Goal: Communication & Community: Answer question/provide support

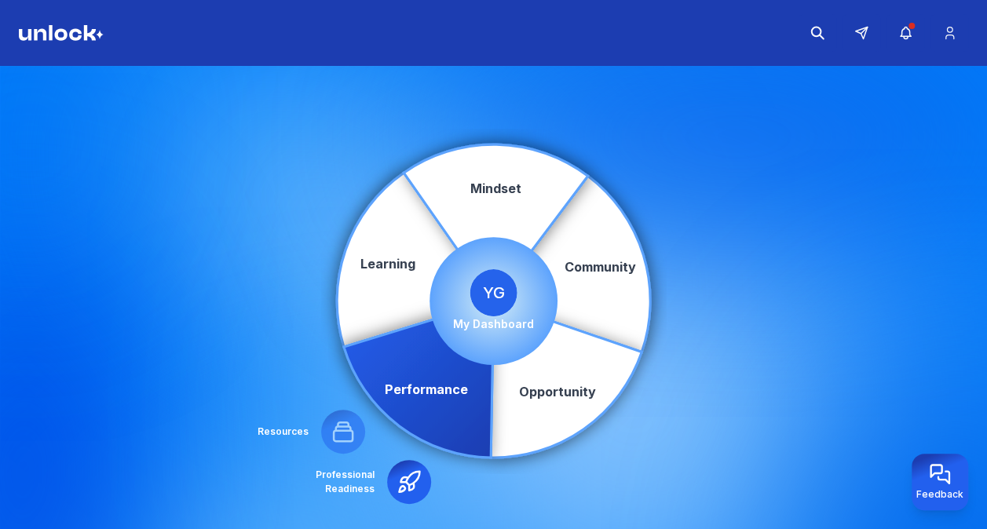
click at [536, 309] on circle at bounding box center [494, 301] width 128 height 128
click at [504, 311] on span "YG" at bounding box center [493, 292] width 47 height 47
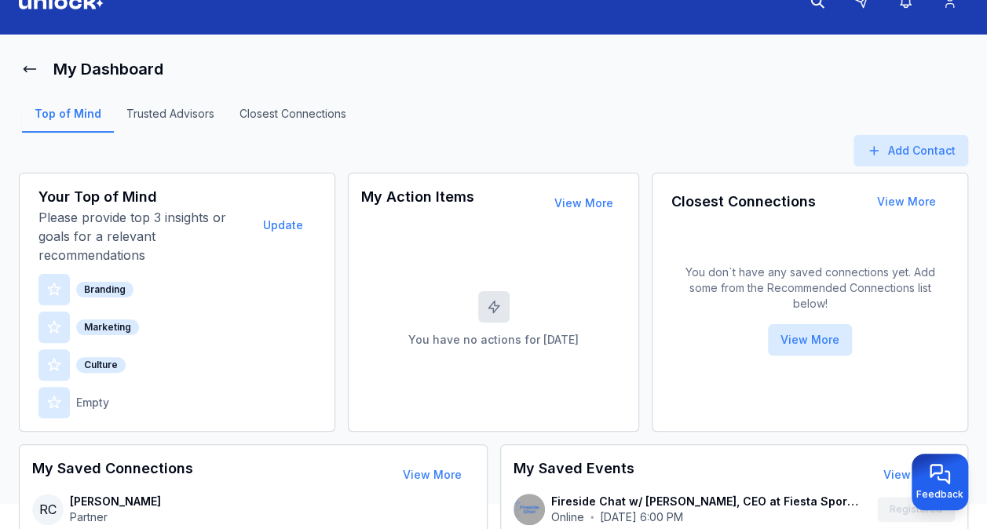
scroll to position [33, 0]
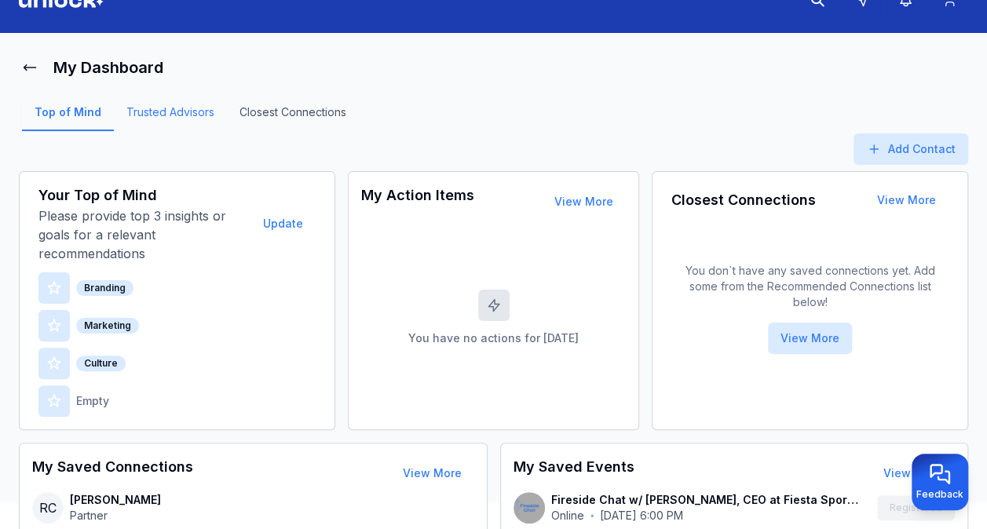
click at [203, 116] on link "Trusted Advisors" at bounding box center [170, 117] width 113 height 27
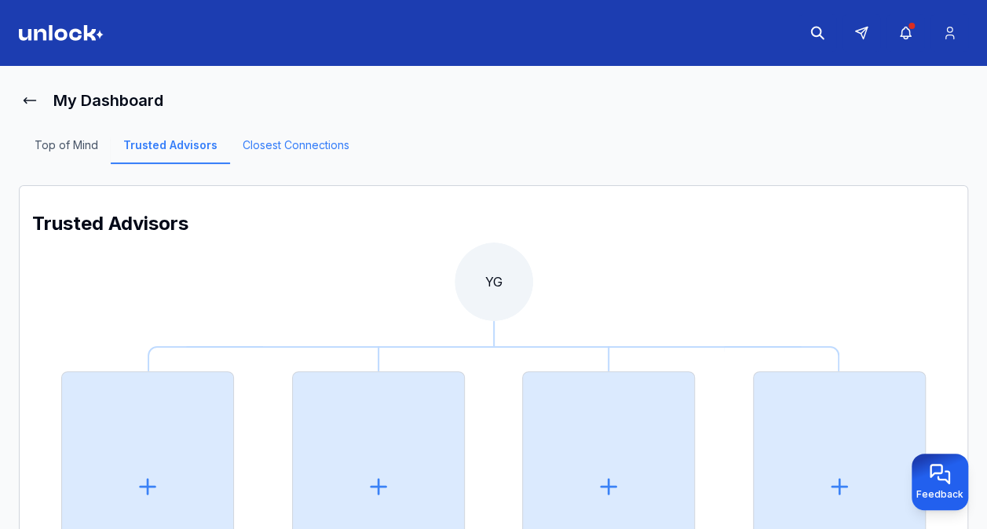
click at [302, 149] on link "Closest Connections" at bounding box center [296, 150] width 132 height 27
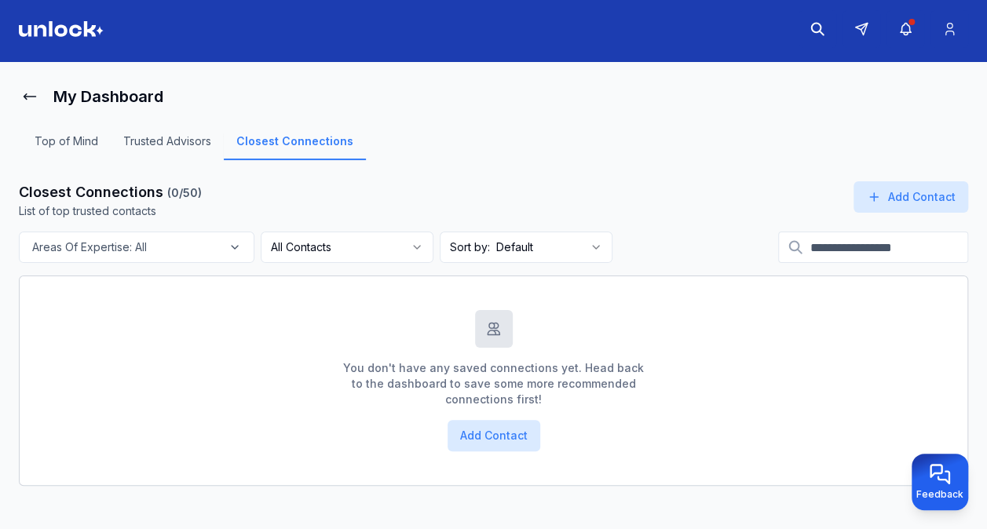
scroll to position [8, 0]
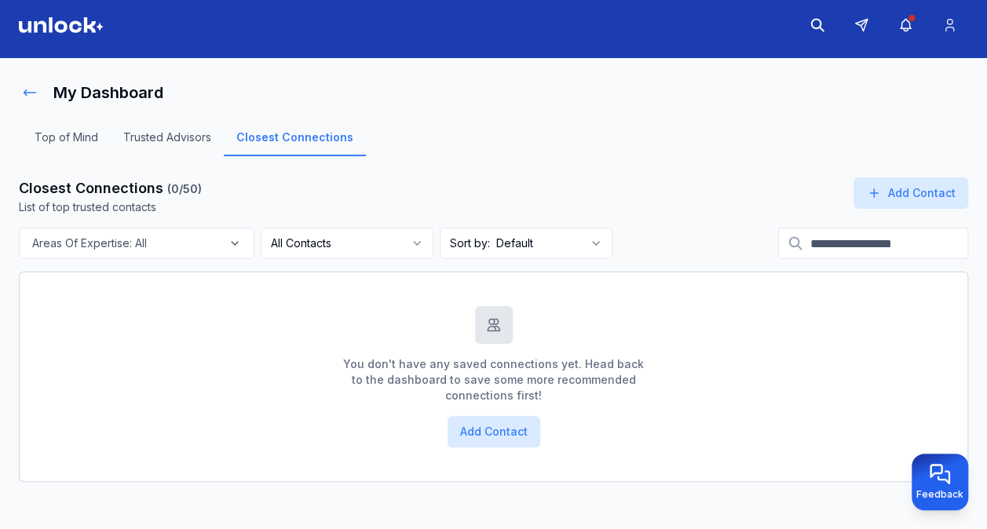
click at [40, 95] on button at bounding box center [30, 92] width 22 height 31
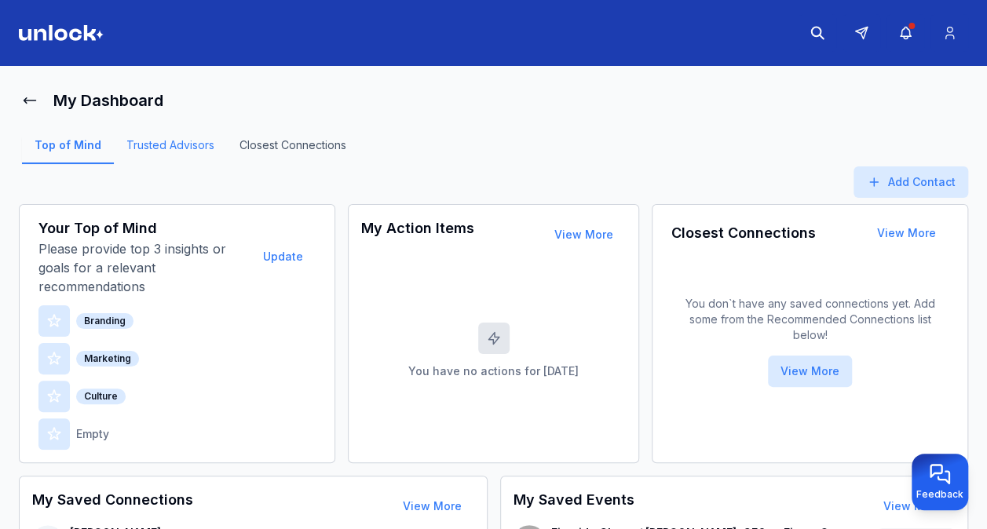
click at [174, 148] on link "Trusted Advisors" at bounding box center [170, 150] width 113 height 27
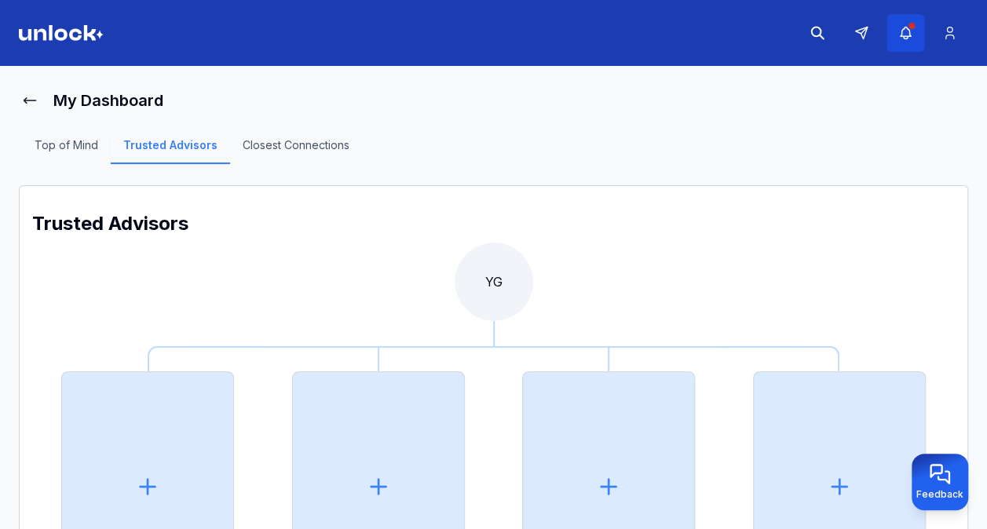
click at [903, 30] on icon "button" at bounding box center [906, 33] width 16 height 16
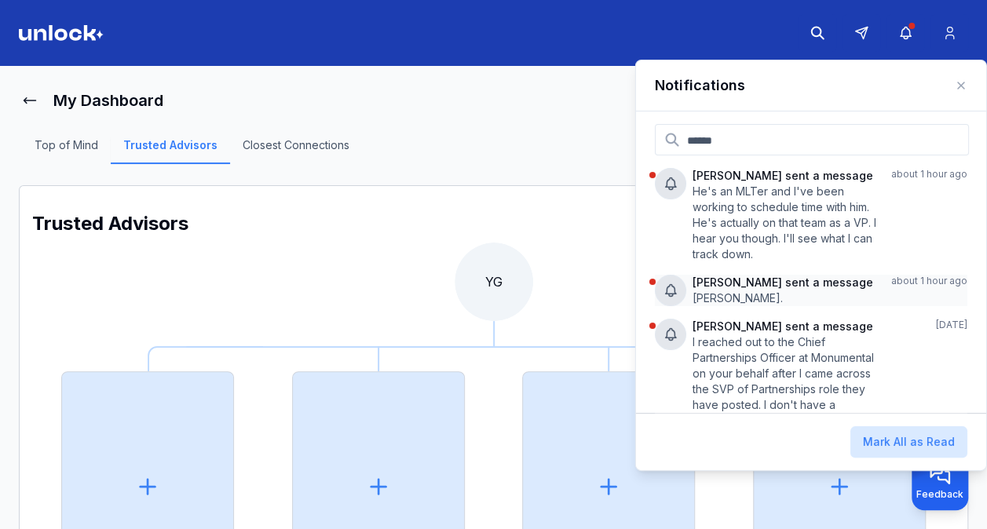
click at [751, 283] on p "[PERSON_NAME] sent a message" at bounding box center [786, 283] width 186 height 16
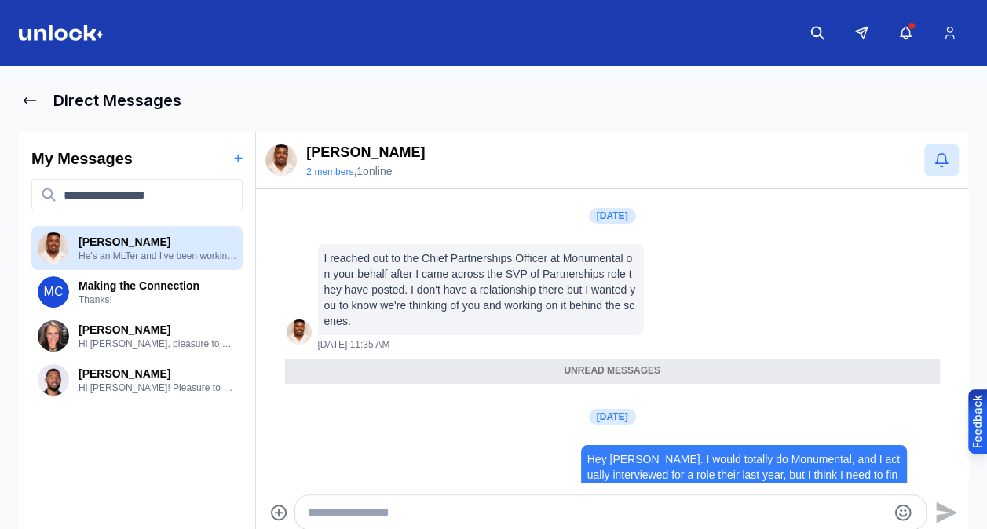
scroll to position [265, 0]
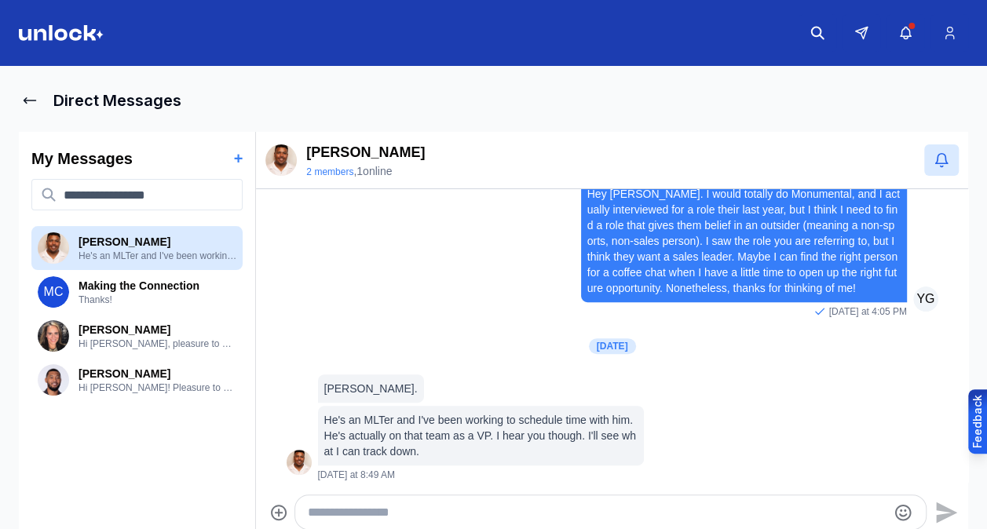
click at [433, 518] on textarea "Type your message" at bounding box center [597, 512] width 579 height 19
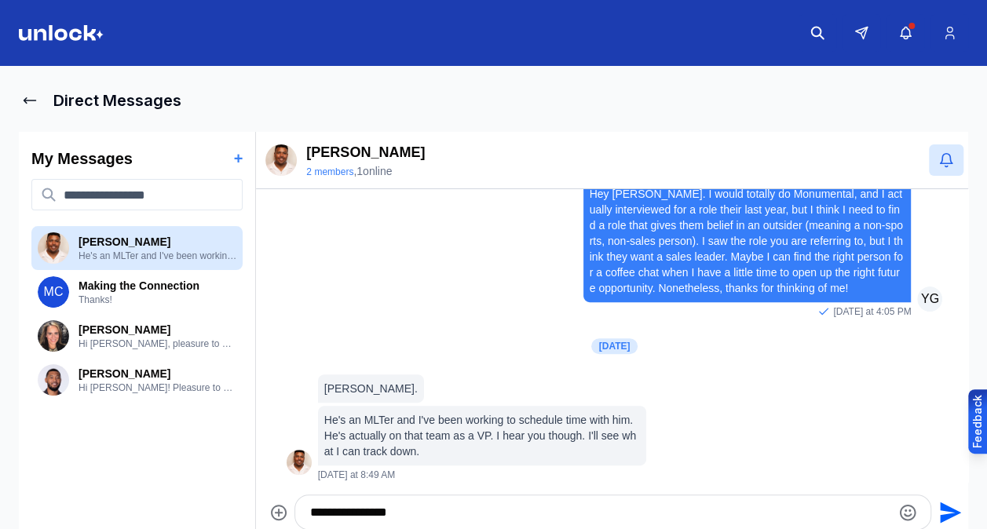
click at [423, 517] on textarea "**********" at bounding box center [600, 512] width 580 height 19
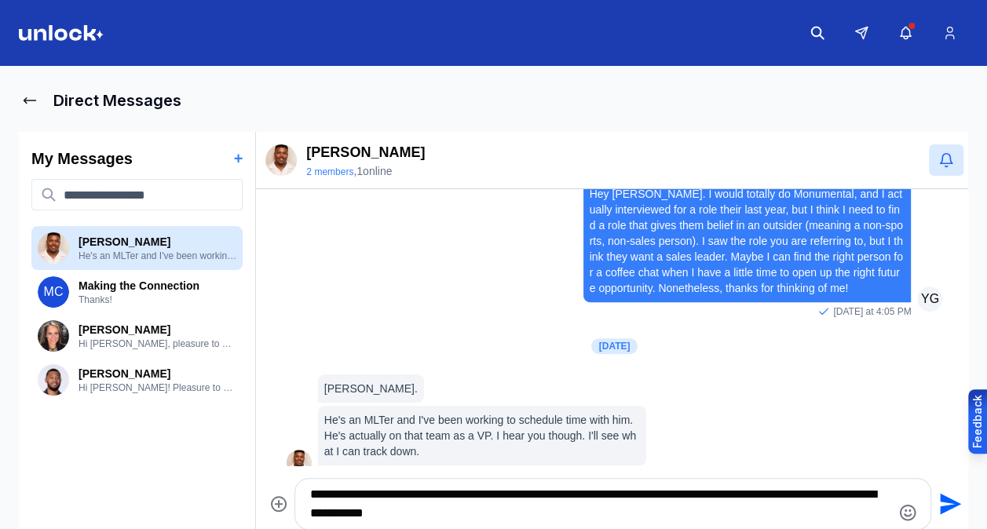
type textarea "**********"
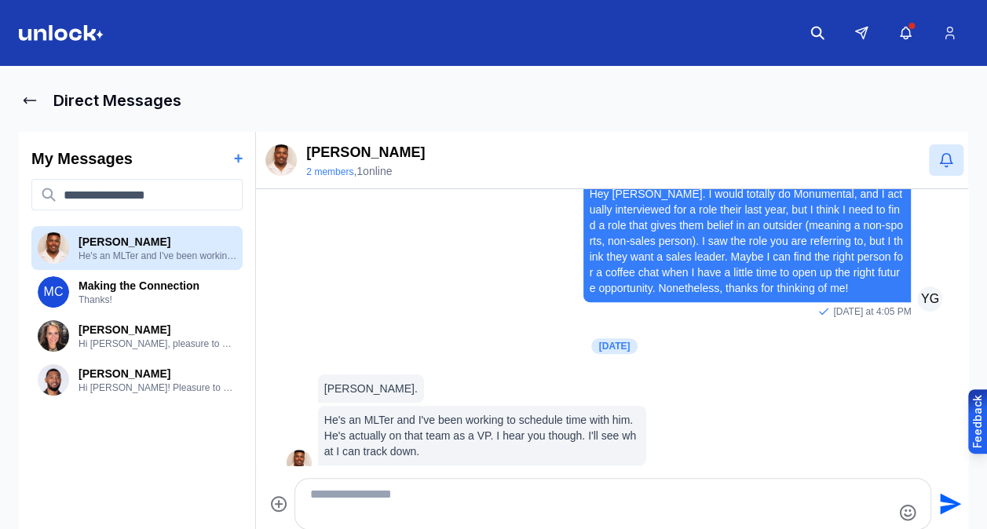
scroll to position [344, 0]
